Goal: Task Accomplishment & Management: Use online tool/utility

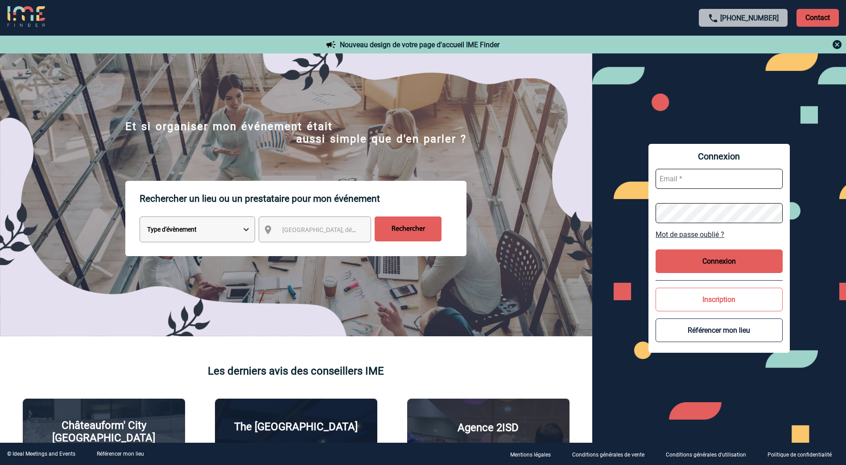
click at [238, 233] on select "Type d'évènement Séminaire avec nuitée Réunion Repas de groupe Team Building & …" at bounding box center [197, 230] width 115 height 26
select select "3"
click at [140, 218] on select "Type d'évènement Séminaire avec nuitée Réunion Repas de groupe Team Building & …" at bounding box center [197, 230] width 115 height 26
click at [345, 235] on span "Ville, département, région..." at bounding box center [323, 230] width 89 height 12
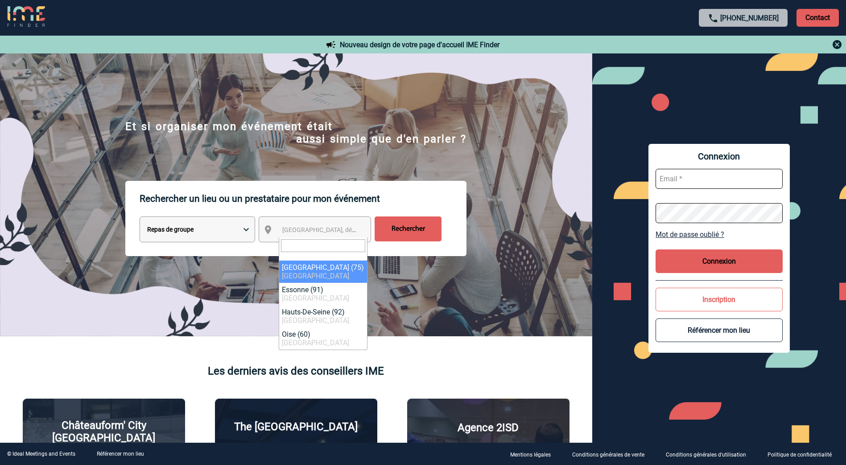
type input "i"
type input "paris"
select select "3"
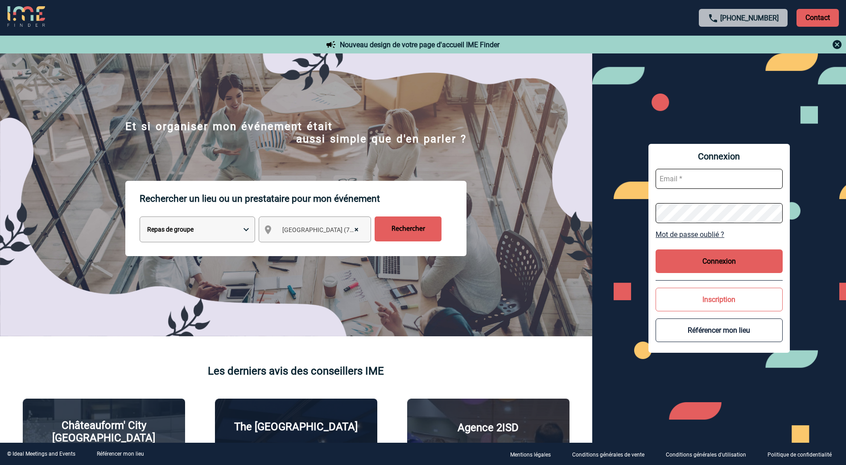
click at [425, 224] on input "Rechercher" at bounding box center [408, 229] width 67 height 25
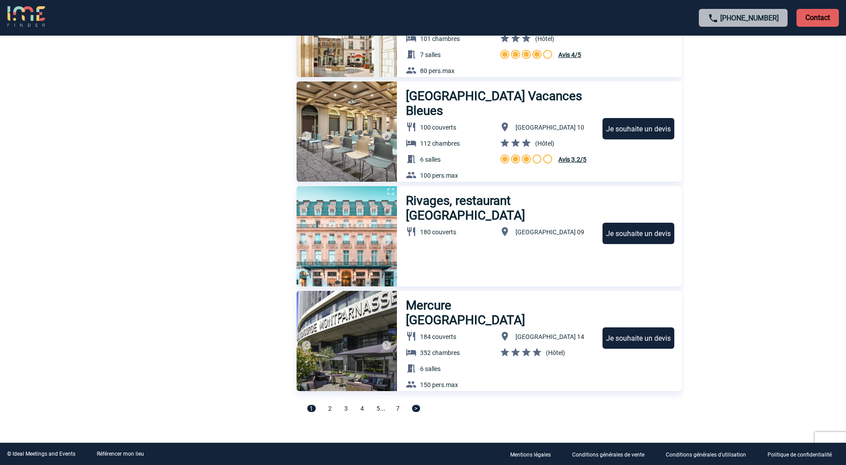
scroll to position [2878, 0]
click at [328, 409] on span "2" at bounding box center [330, 408] width 4 height 7
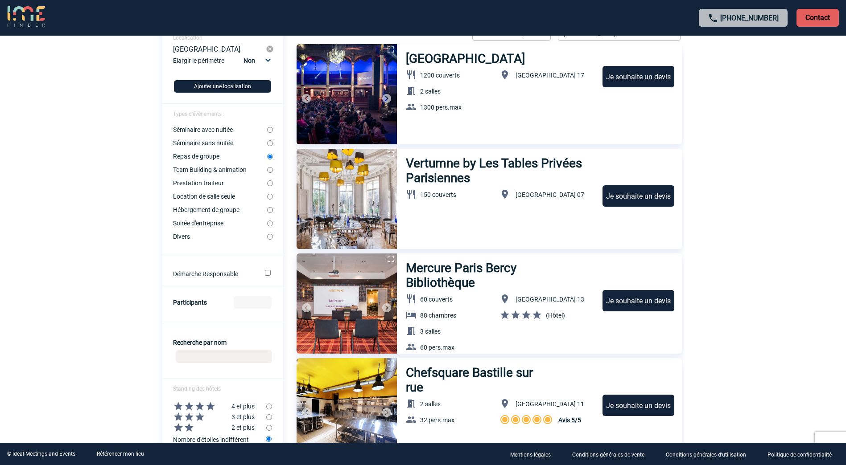
scroll to position [89, 0]
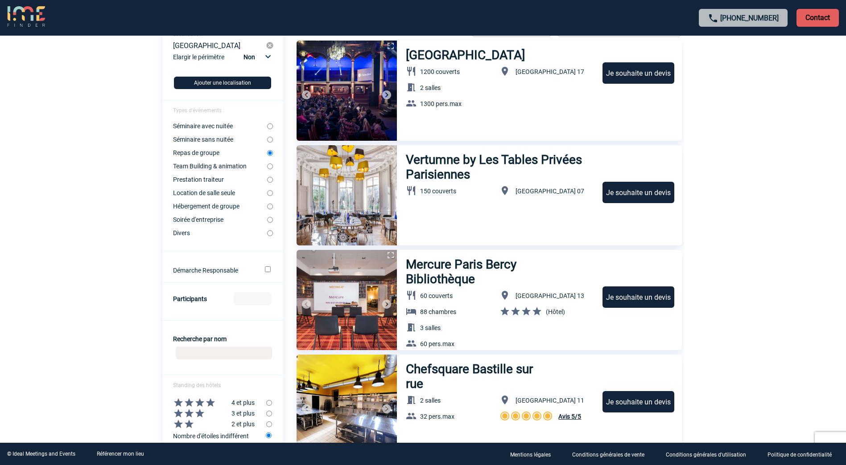
click at [255, 302] on input "Participants" at bounding box center [253, 298] width 38 height 13
type input "90"
click at [808, 241] on body "[PHONE_NUMBER] Contact Contact Voir les filtres Filtres Réinitialiser Localisat…" at bounding box center [423, 143] width 846 height 465
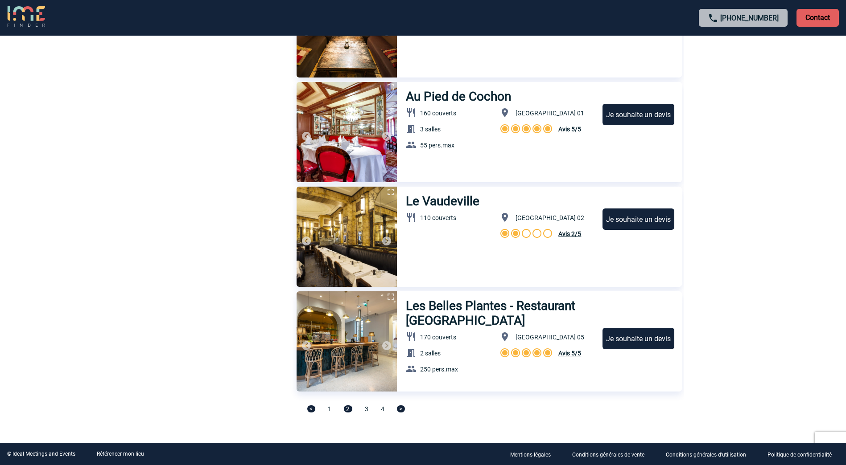
scroll to position [2878, 0]
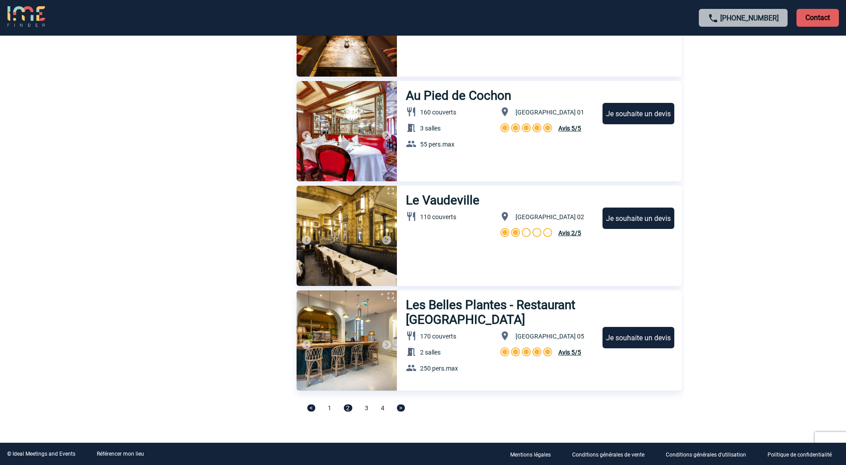
click at [365, 408] on span "3" at bounding box center [367, 408] width 4 height 7
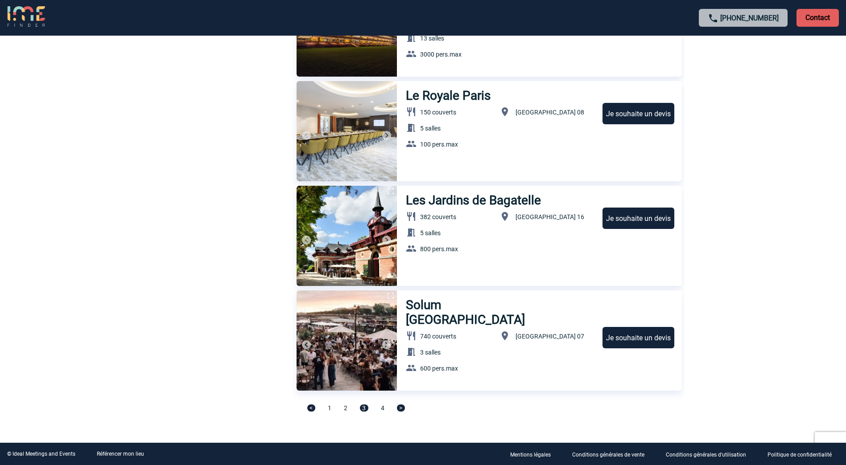
click at [382, 409] on span "4" at bounding box center [383, 408] width 4 height 7
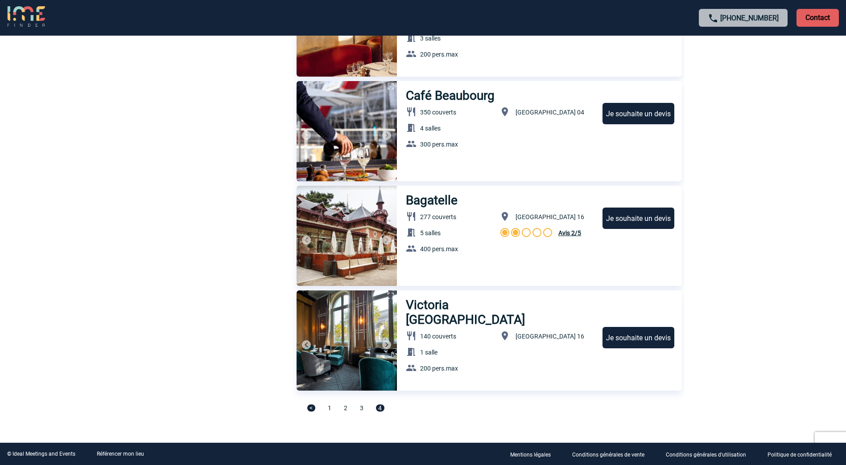
click at [329, 408] on span "1" at bounding box center [330, 408] width 4 height 7
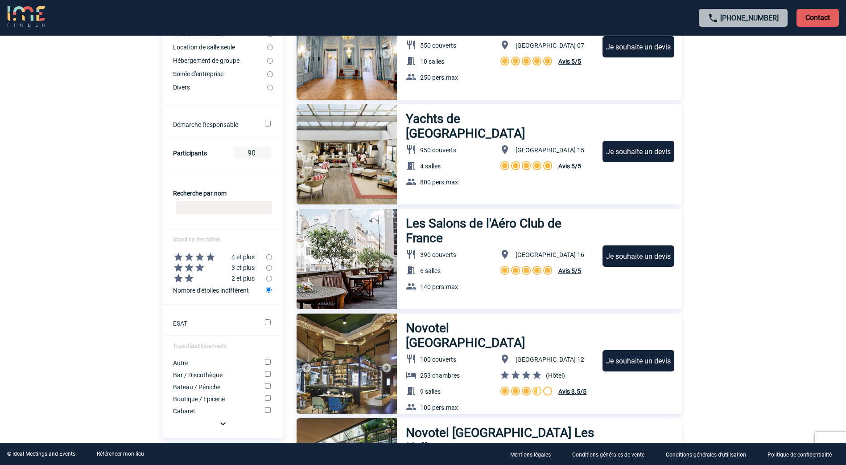
scroll to position [268, 0]
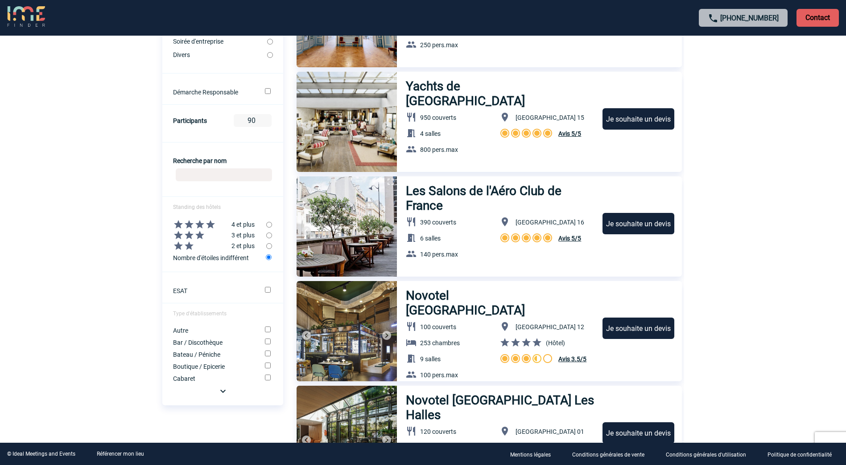
click at [268, 235] on input "radio" at bounding box center [269, 236] width 6 height 6
radio input "true"
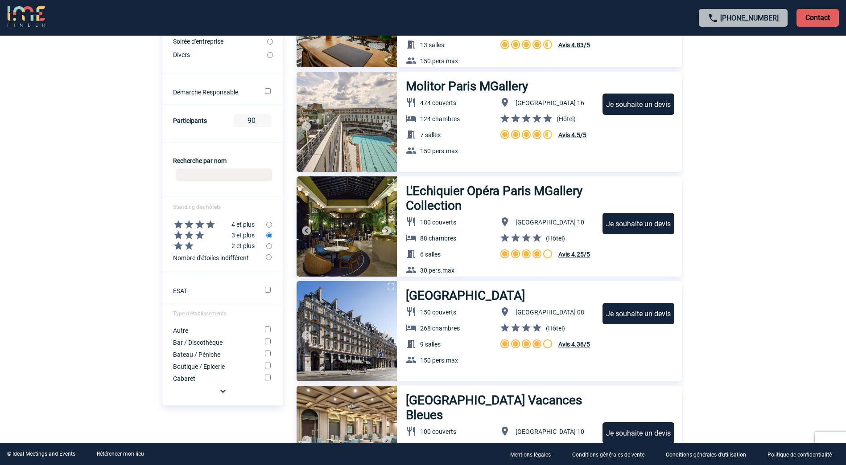
click at [222, 393] on img at bounding box center [223, 391] width 11 height 11
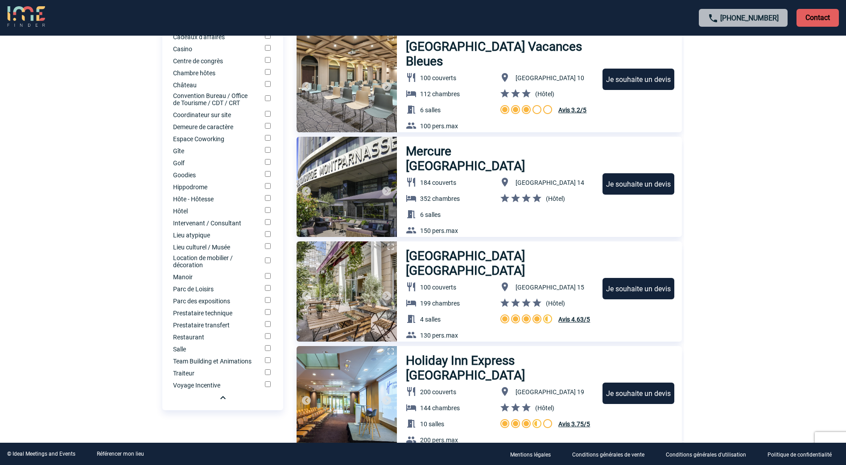
scroll to position [669, 0]
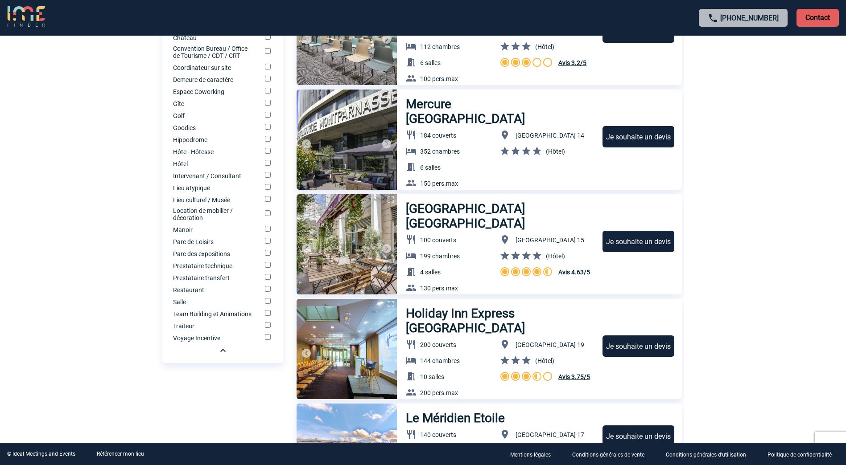
click at [267, 292] on input "Restaurant" at bounding box center [268, 289] width 6 height 6
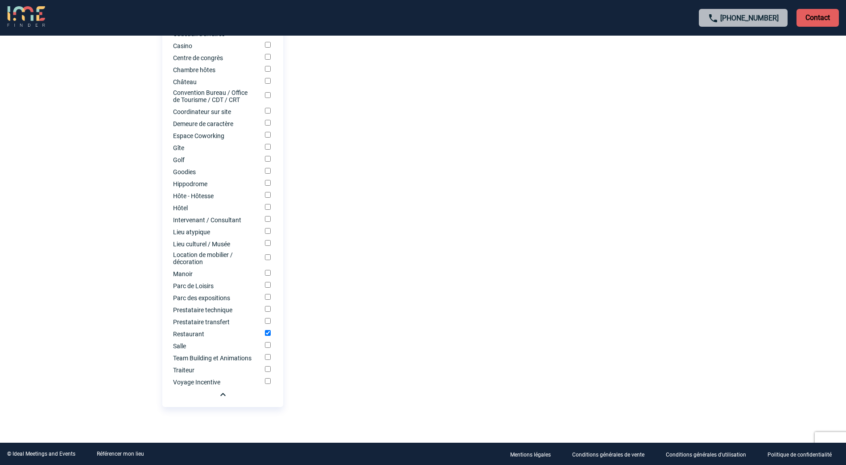
scroll to position [631, 0]
click at [268, 332] on input "Restaurant" at bounding box center [268, 333] width 6 height 6
checkbox input "false"
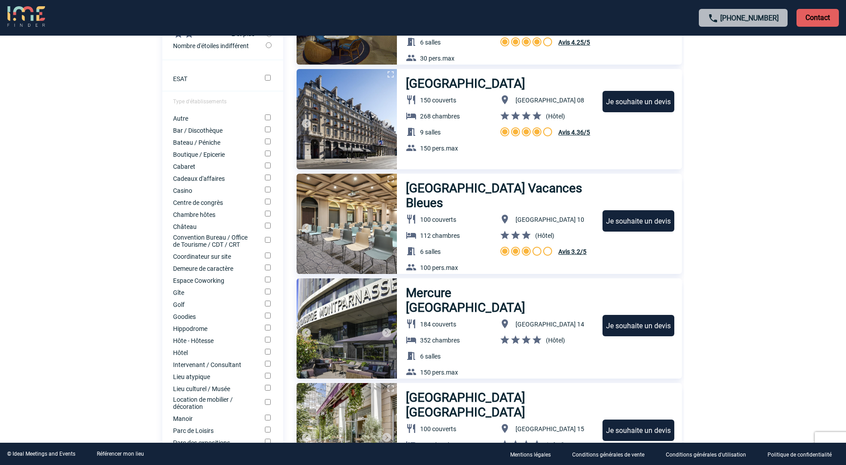
scroll to position [453, 0]
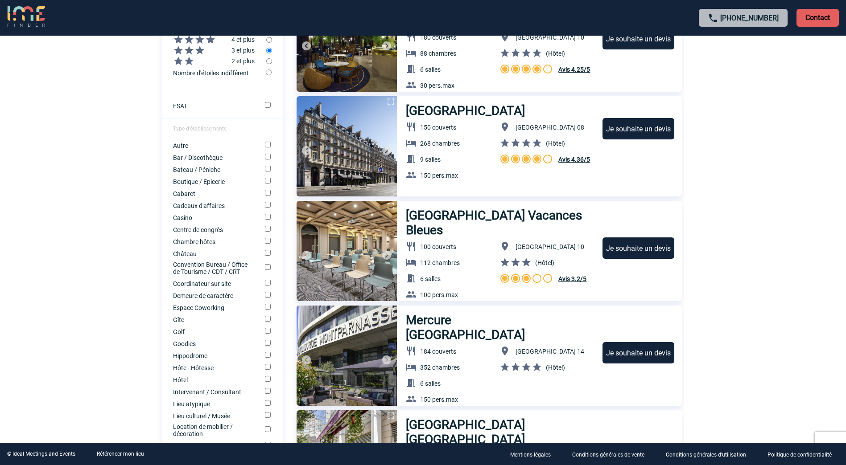
click at [268, 171] on input "Bateau / Péniche" at bounding box center [268, 169] width 6 height 6
checkbox input "true"
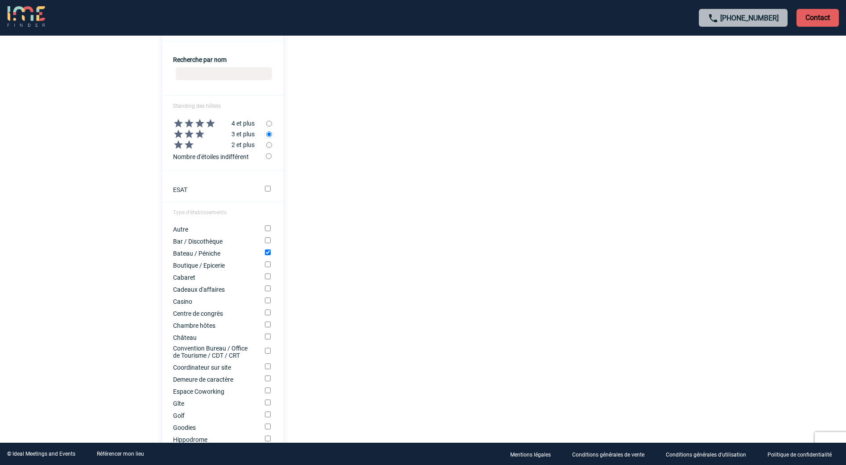
scroll to position [446, 0]
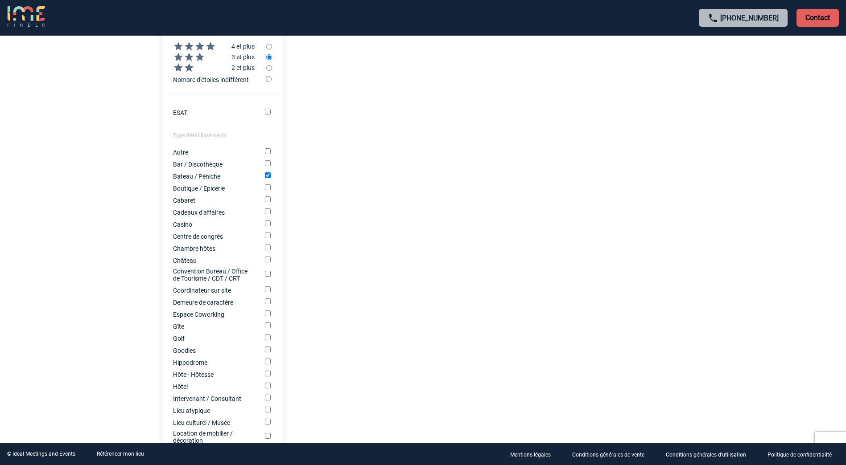
click at [269, 79] on input "radio" at bounding box center [269, 79] width 6 height 6
radio input "true"
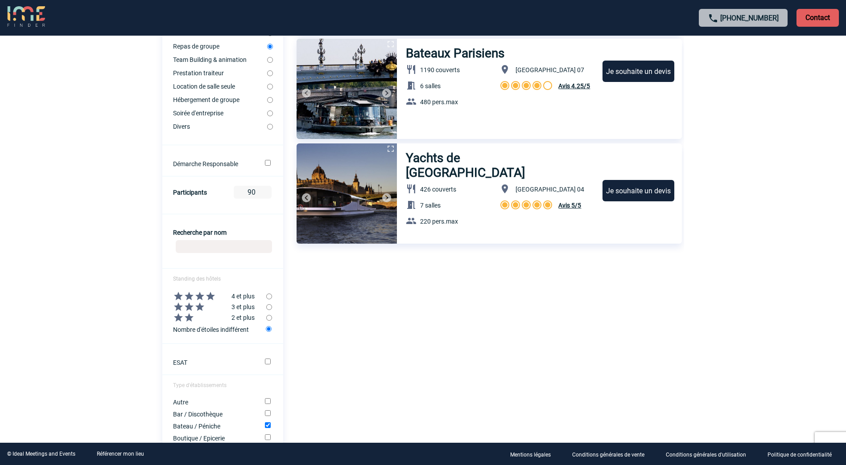
scroll to position [312, 0]
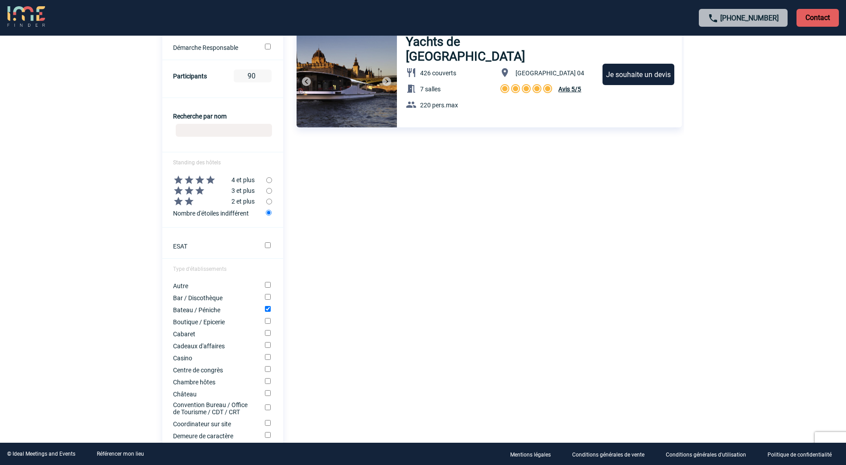
click at [268, 298] on input "Bar / Discothèque" at bounding box center [268, 297] width 6 height 6
checkbox input "true"
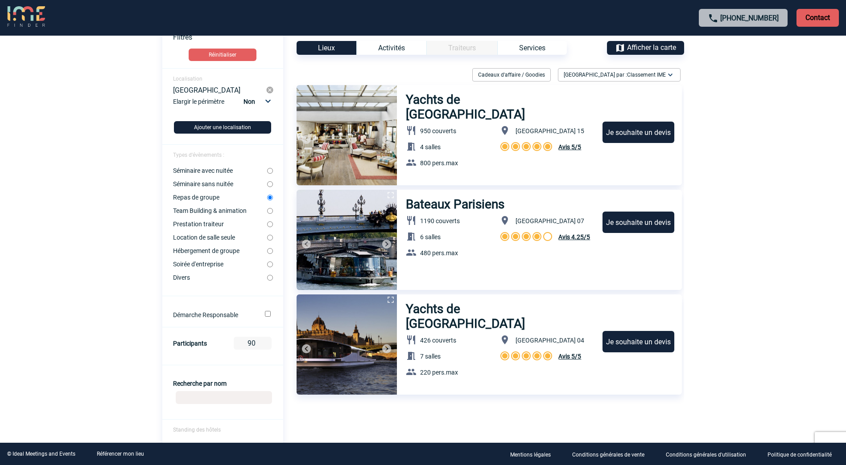
scroll to position [0, 0]
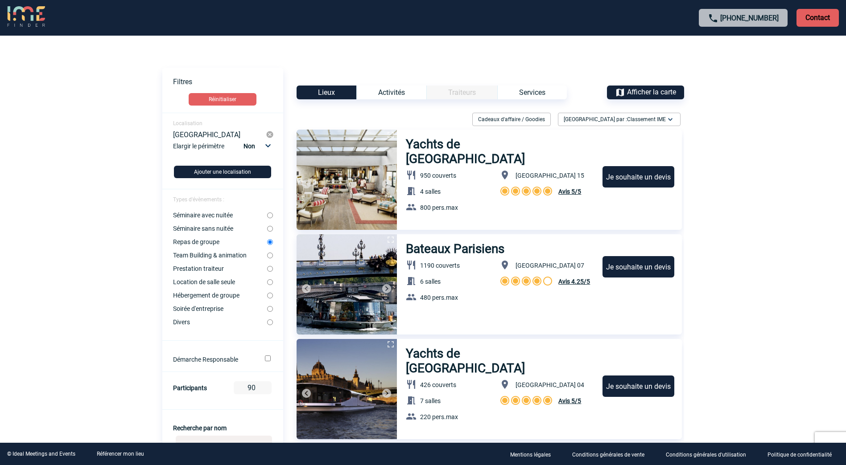
click at [270, 269] on input "Prestation traiteur" at bounding box center [270, 269] width 6 height 6
radio input "true"
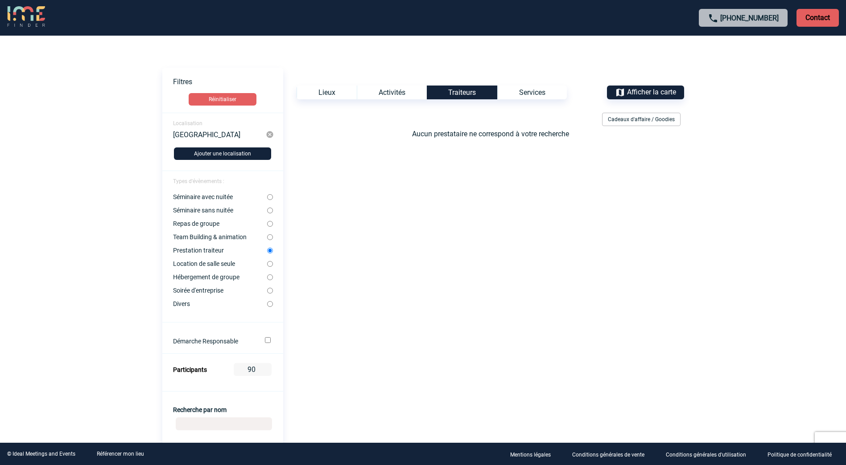
click at [406, 89] on div "Activités" at bounding box center [392, 93] width 70 height 14
click at [327, 88] on div "Lieux" at bounding box center [327, 93] width 60 height 14
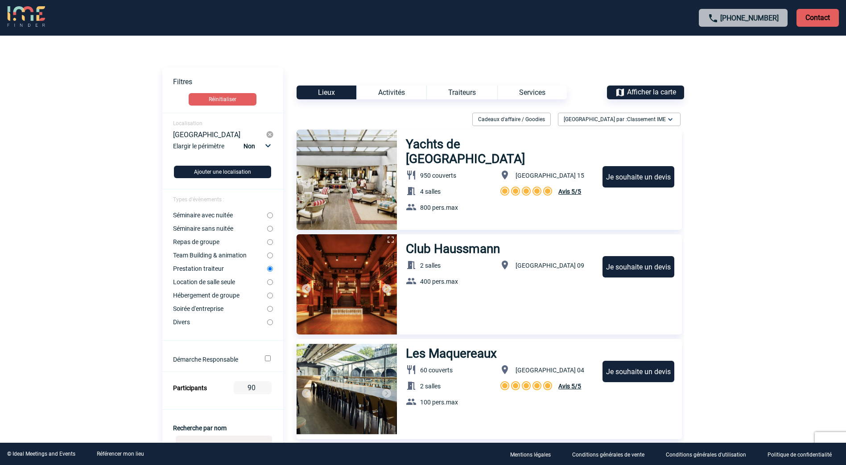
click at [268, 309] on input "Soirée d'entreprise" at bounding box center [270, 309] width 6 height 6
radio input "true"
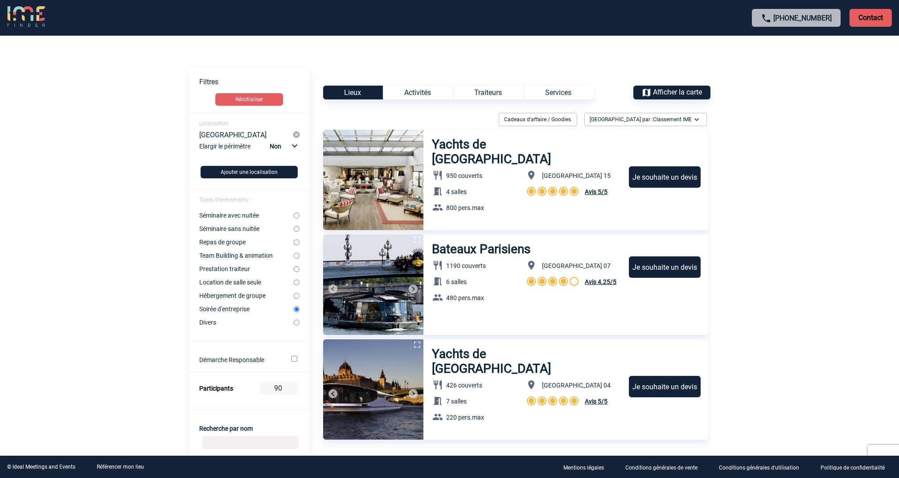
drag, startPoint x: 608, startPoint y: 4, endPoint x: 819, endPoint y: 420, distance: 466.4
click at [819, 420] on body "[PHONE_NUMBER] Contact Contact Voir les filtres Filtres Réinitialiser Localisat…" at bounding box center [449, 239] width 899 height 478
click at [754, 382] on body "[PHONE_NUMBER] Contact Contact Voir les filtres Filtres Réinitialiser Localisat…" at bounding box center [449, 239] width 899 height 478
click at [584, 267] on p "[GEOGRAPHIC_DATA] 07" at bounding box center [573, 266] width 94 height 12
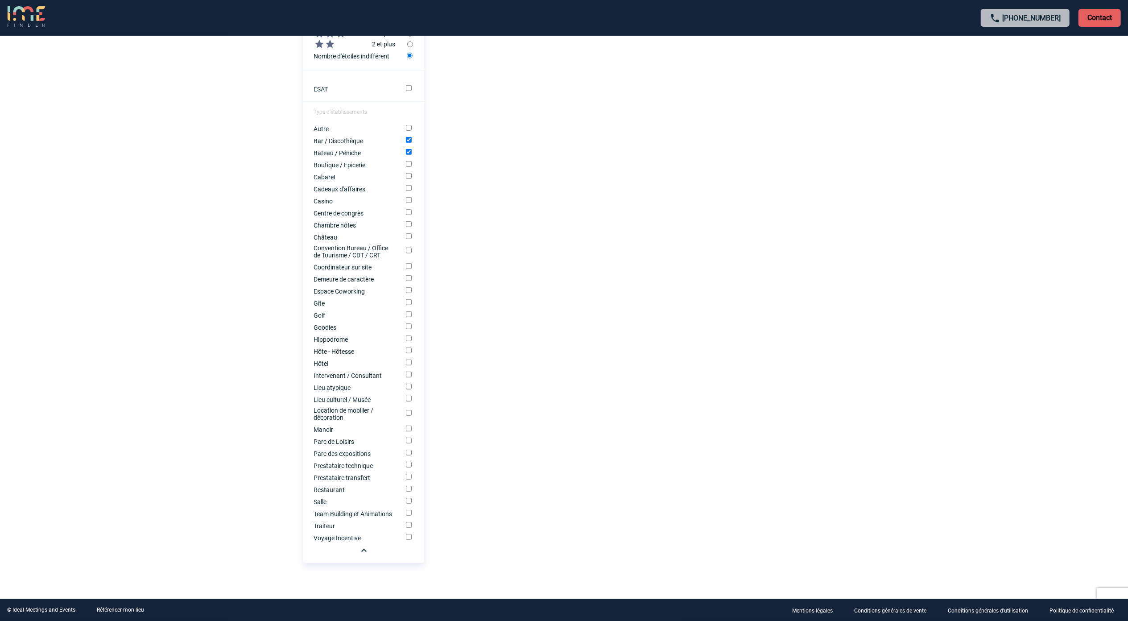
scroll to position [472, 0]
click at [409, 465] on input "Restaurant" at bounding box center [409, 489] width 6 height 6
checkbox input "true"
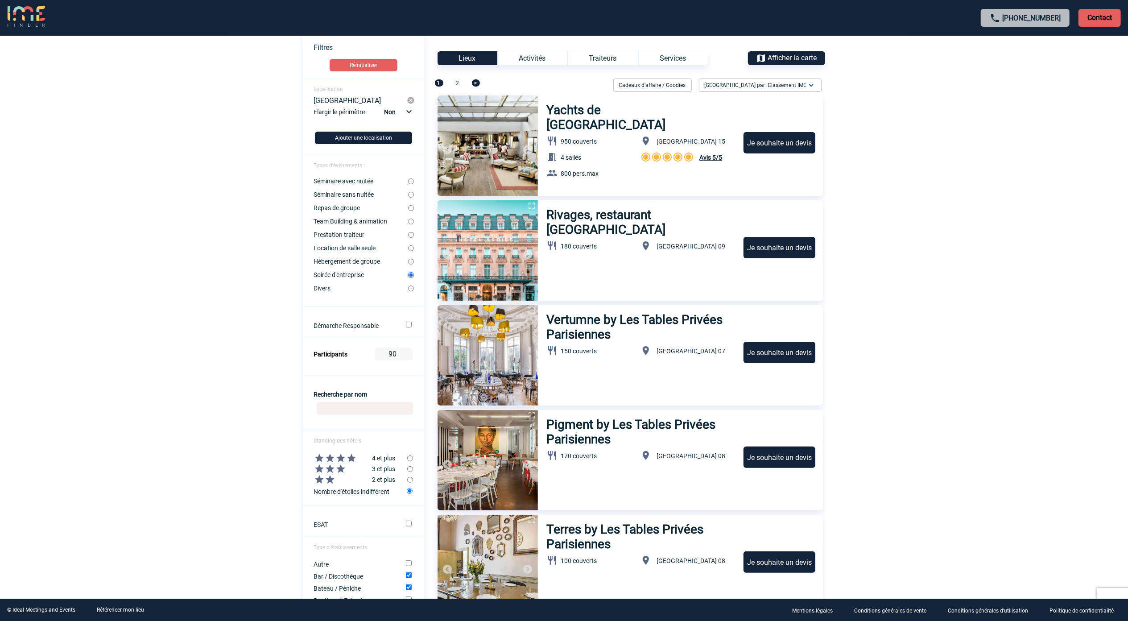
scroll to position [0, 0]
